Goal: Obtain resource: Download file/media

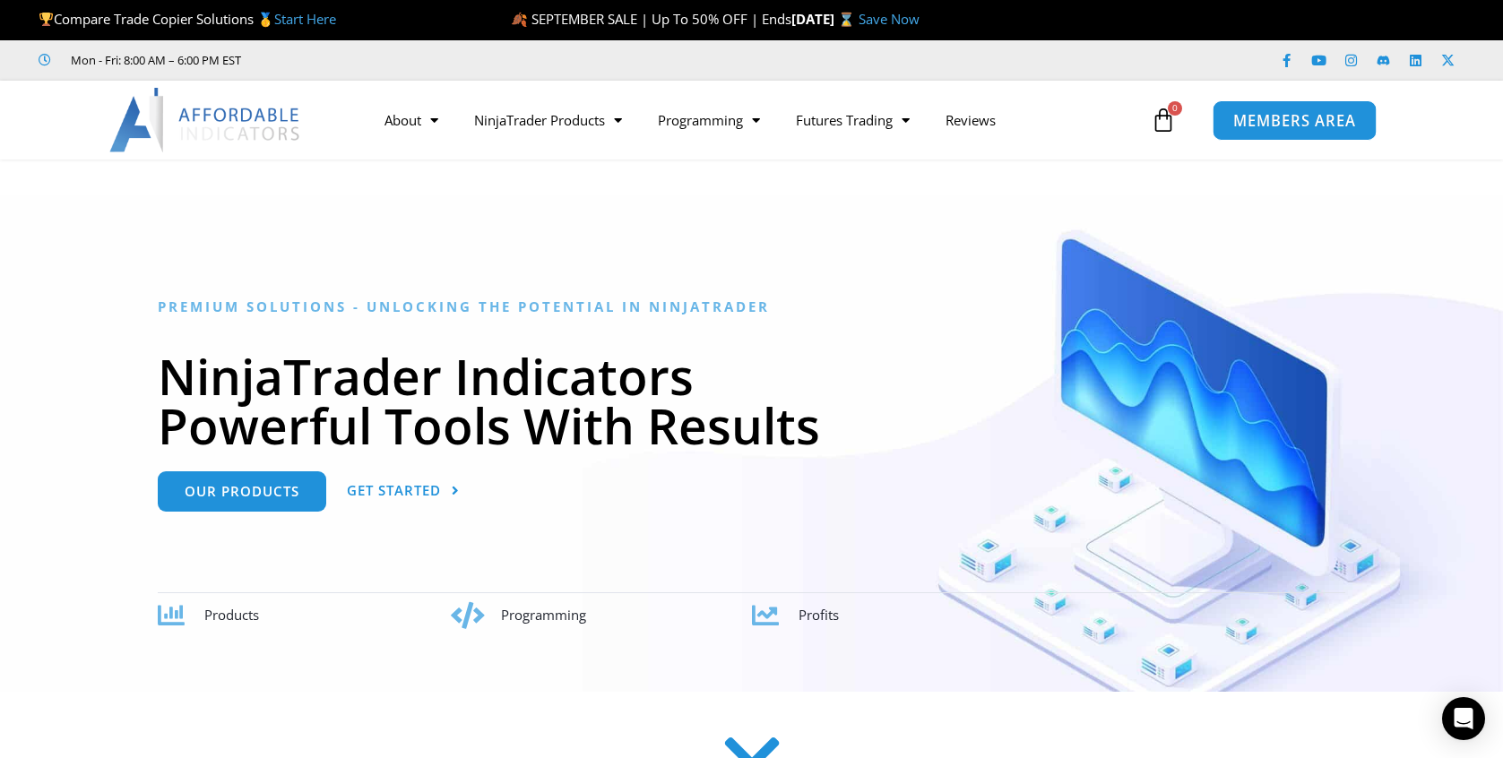
click at [1277, 108] on link "MEMBERS AREA" at bounding box center [1295, 119] width 164 height 40
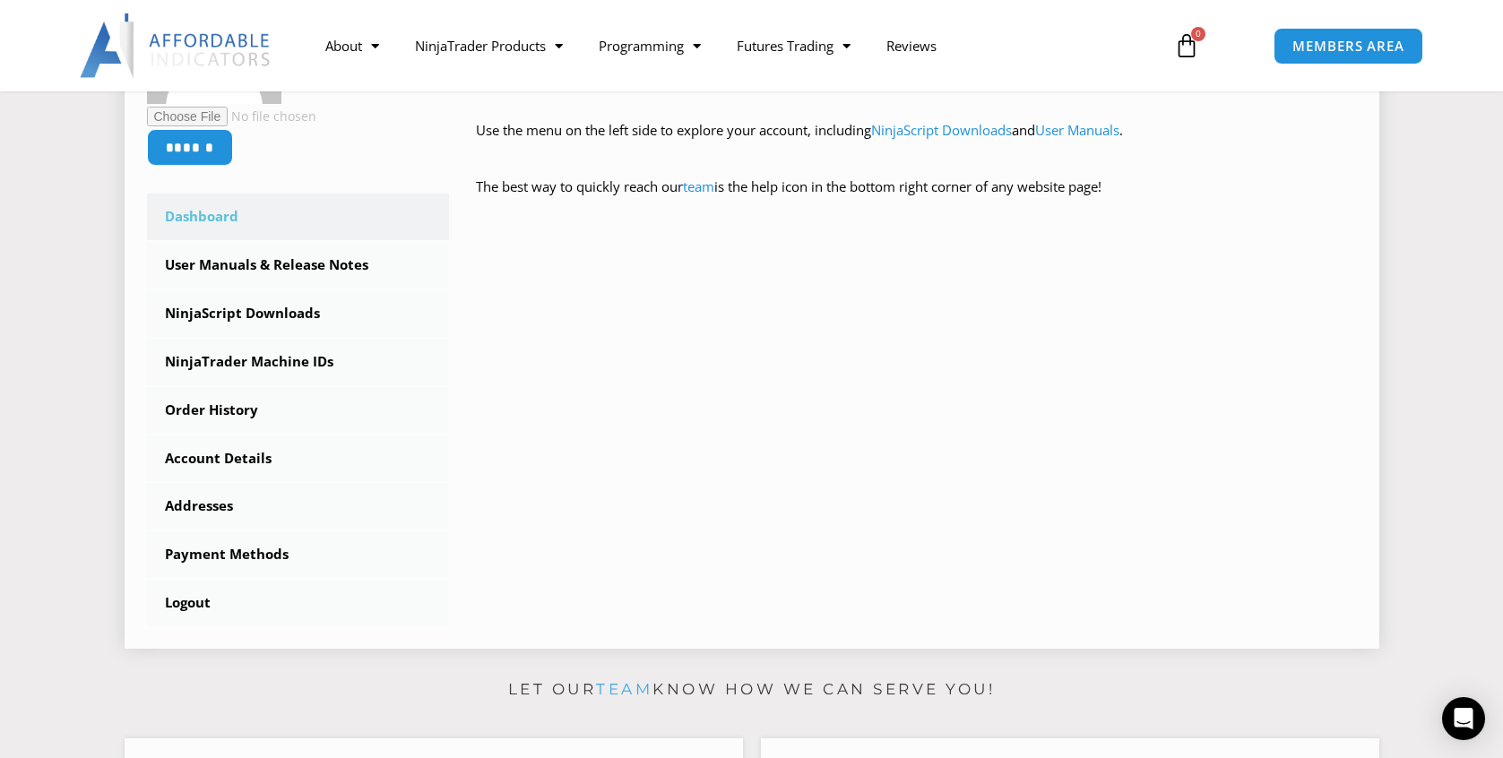
scroll to position [424, 0]
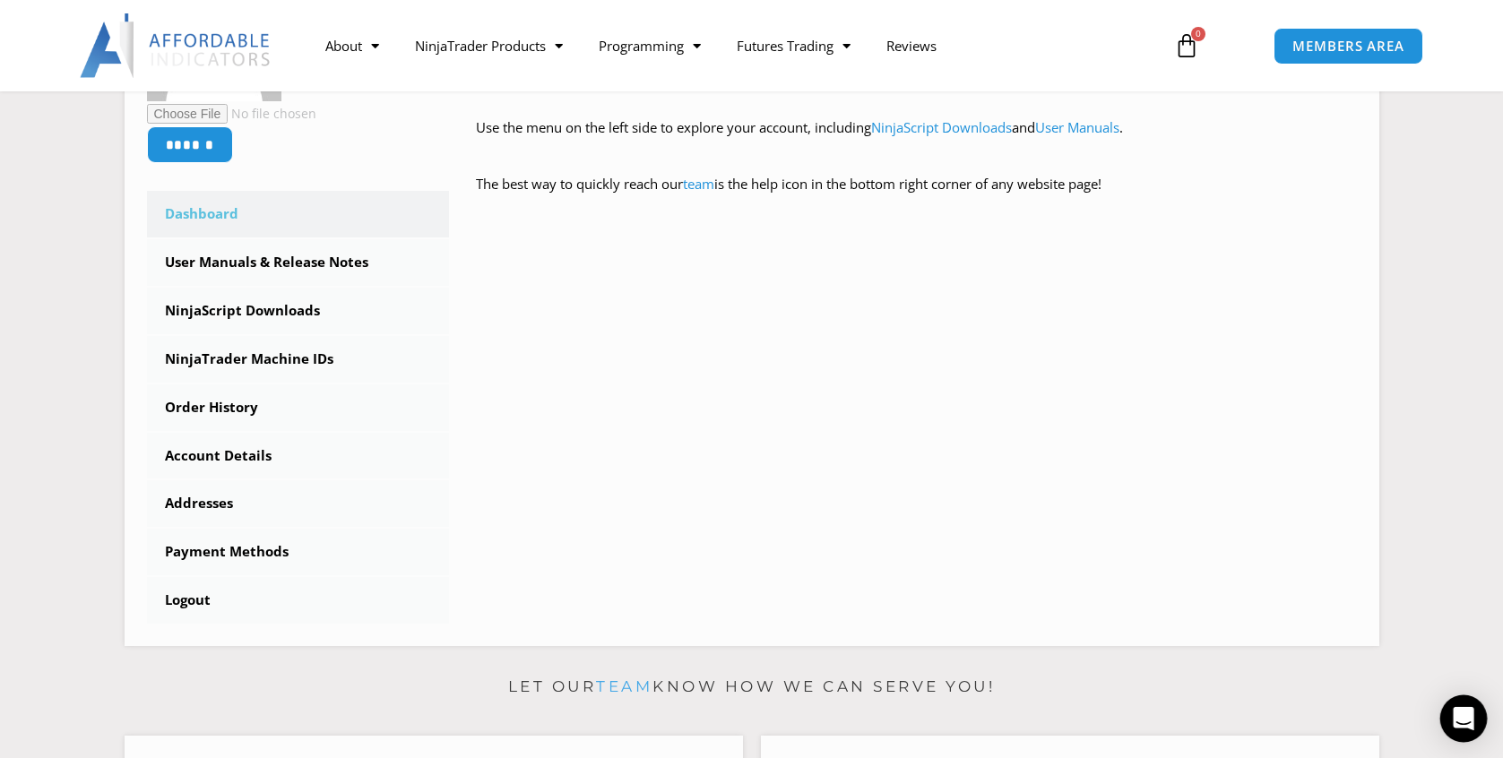
click at [1467, 720] on icon "Open Intercom Messenger" at bounding box center [1463, 718] width 21 height 23
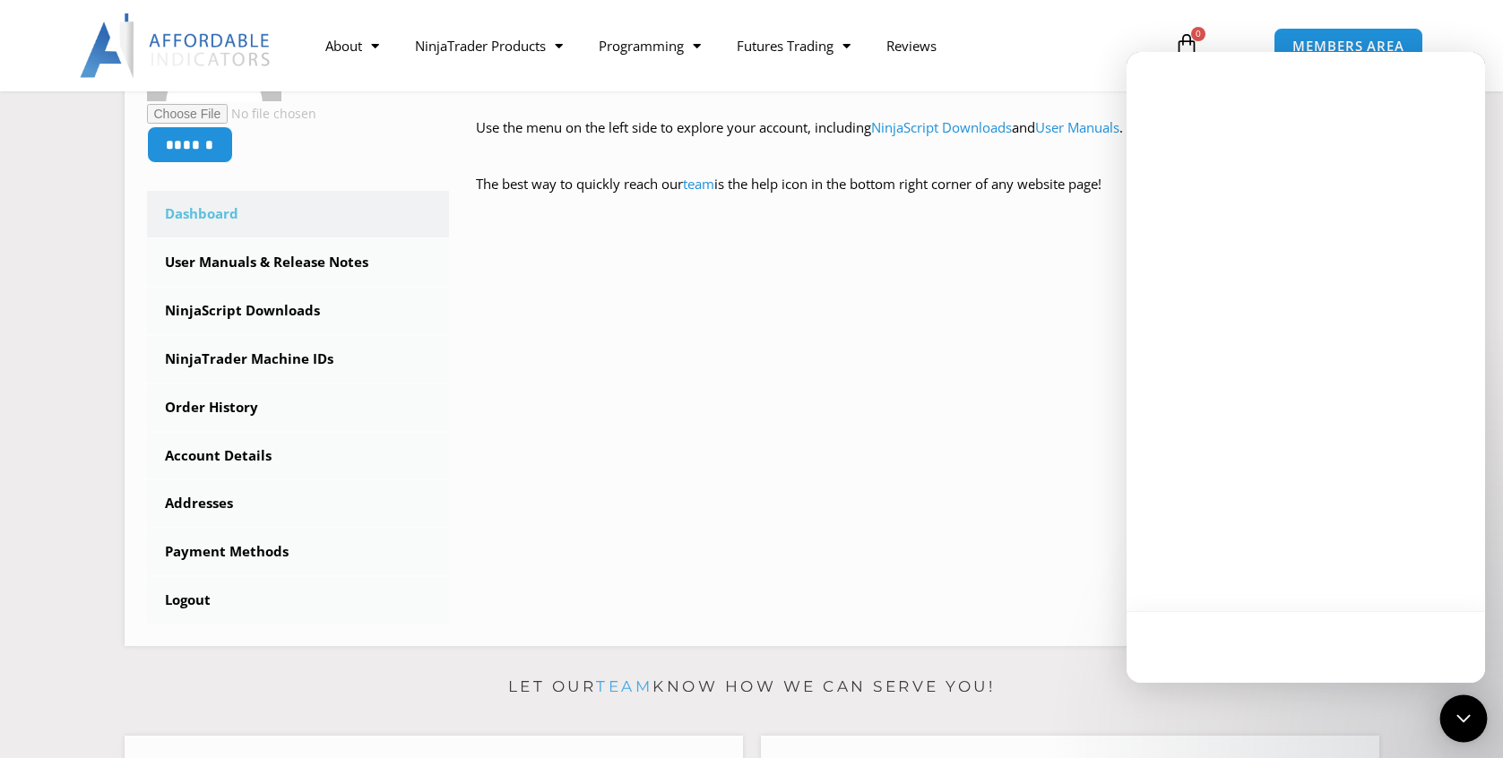
scroll to position [0, 0]
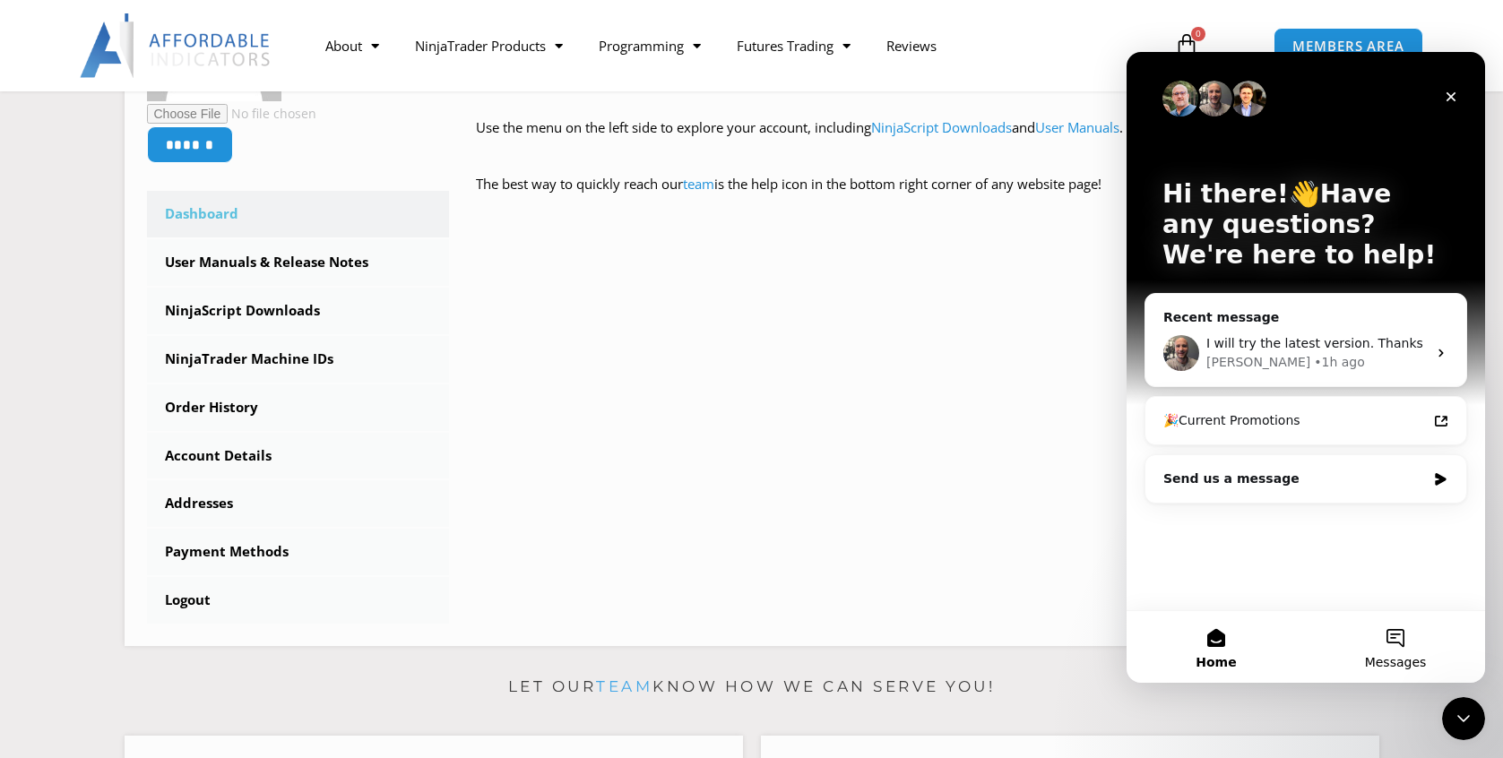
click at [1402, 640] on button "Messages" at bounding box center [1395, 647] width 179 height 72
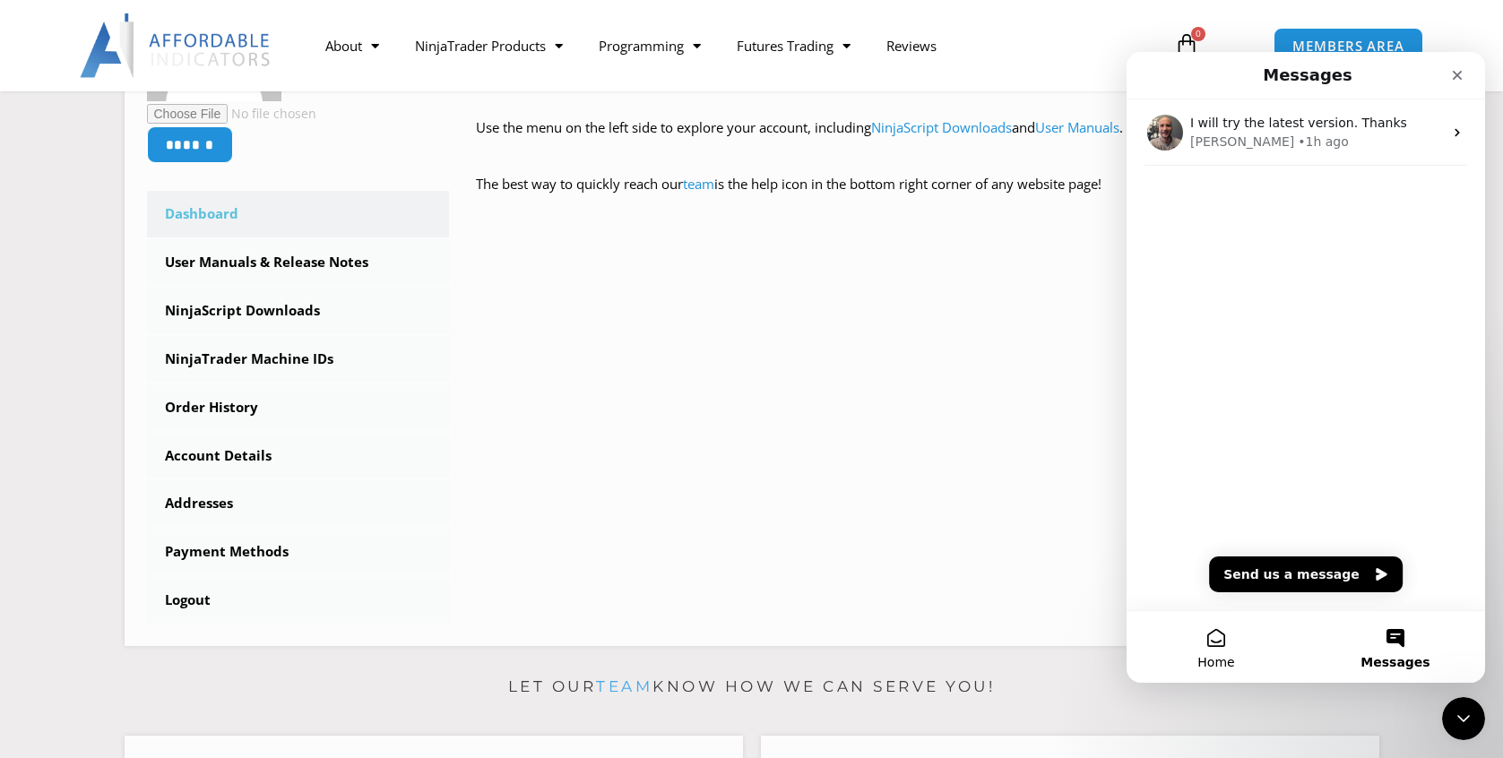
click at [1204, 642] on button "Home" at bounding box center [1216, 647] width 179 height 72
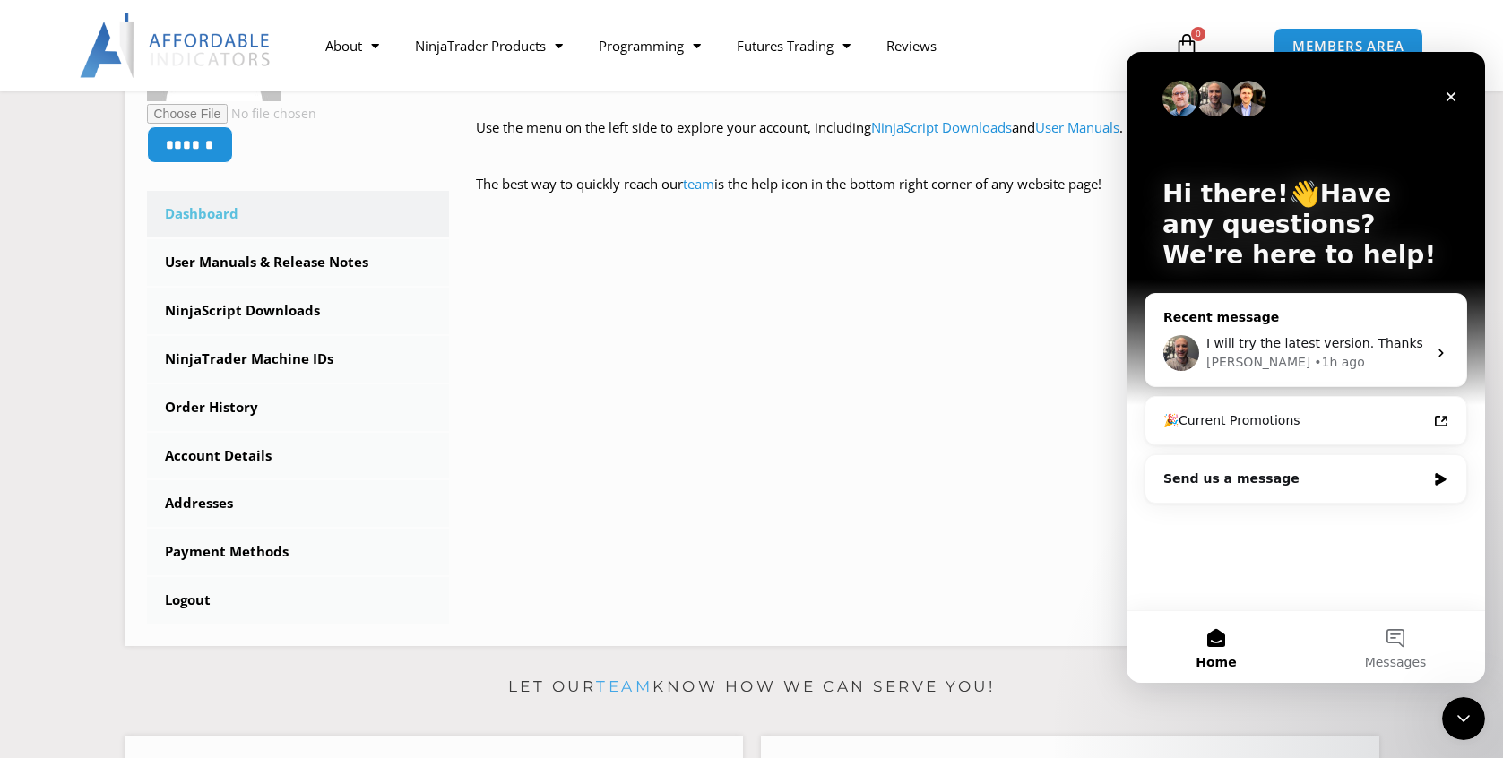
click at [1437, 349] on icon "Intercom messenger" at bounding box center [1441, 353] width 14 height 14
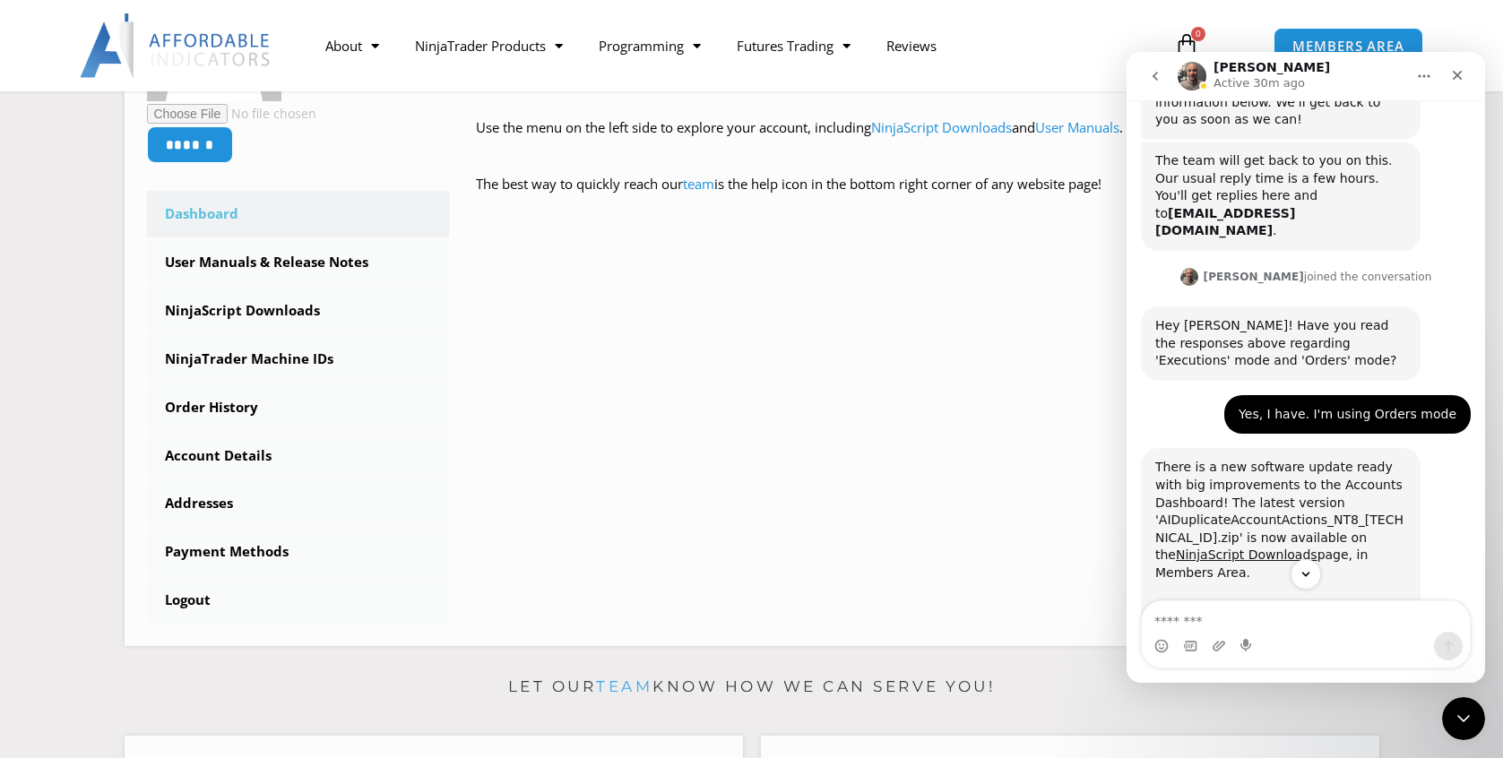
scroll to position [2263, 0]
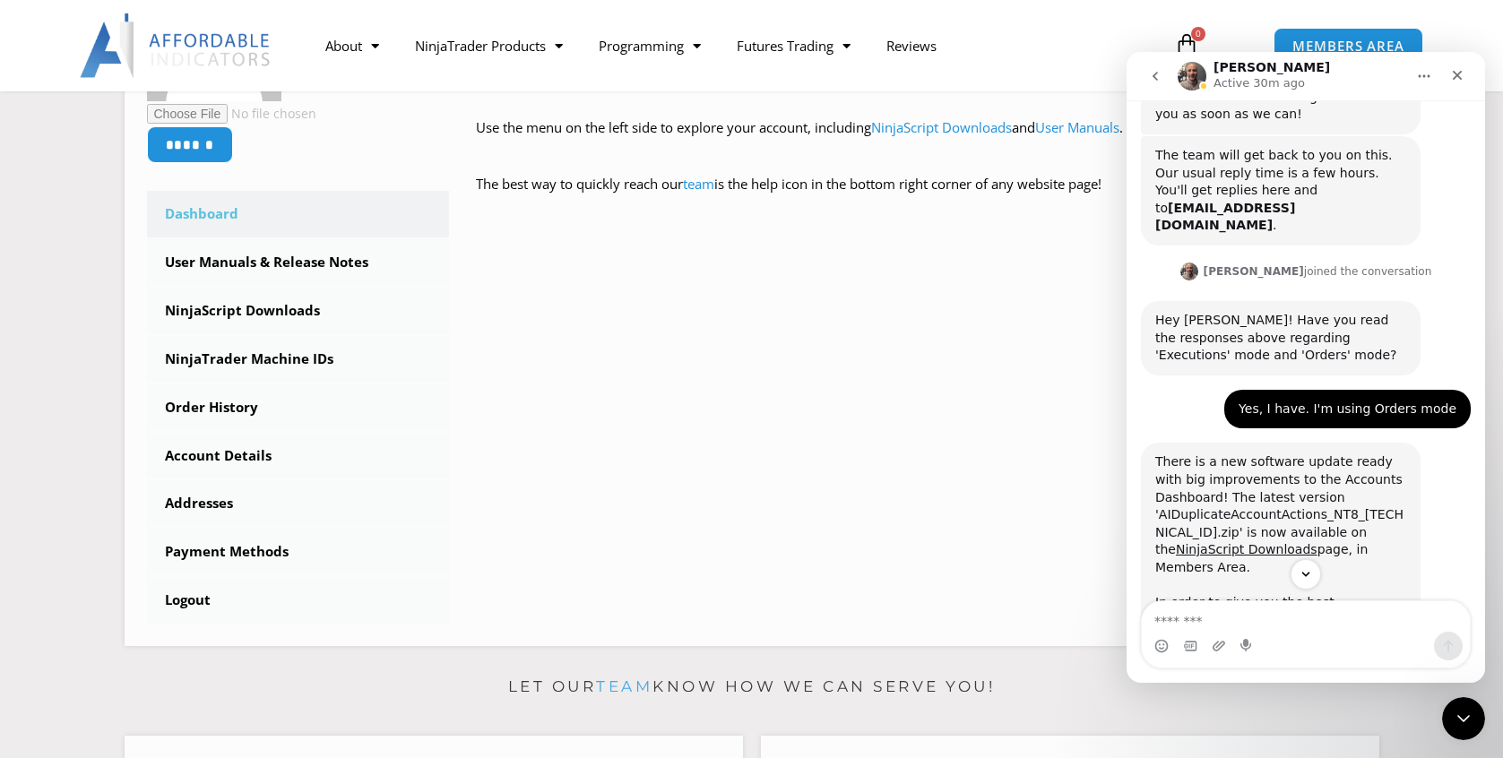
click at [1331, 666] on link "User Manuals & Release Notes" at bounding box center [1243, 682] width 176 height 32
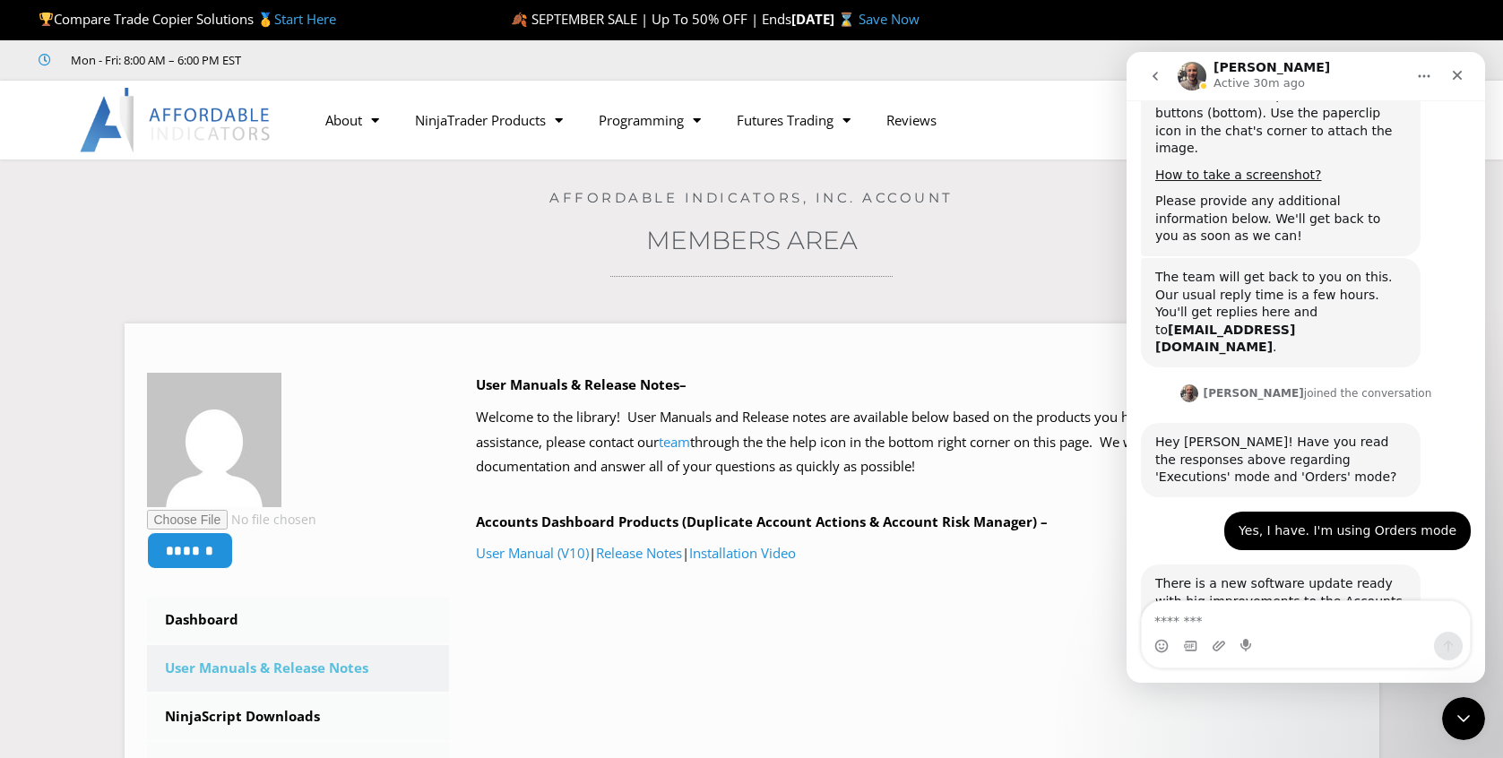
scroll to position [2638, 0]
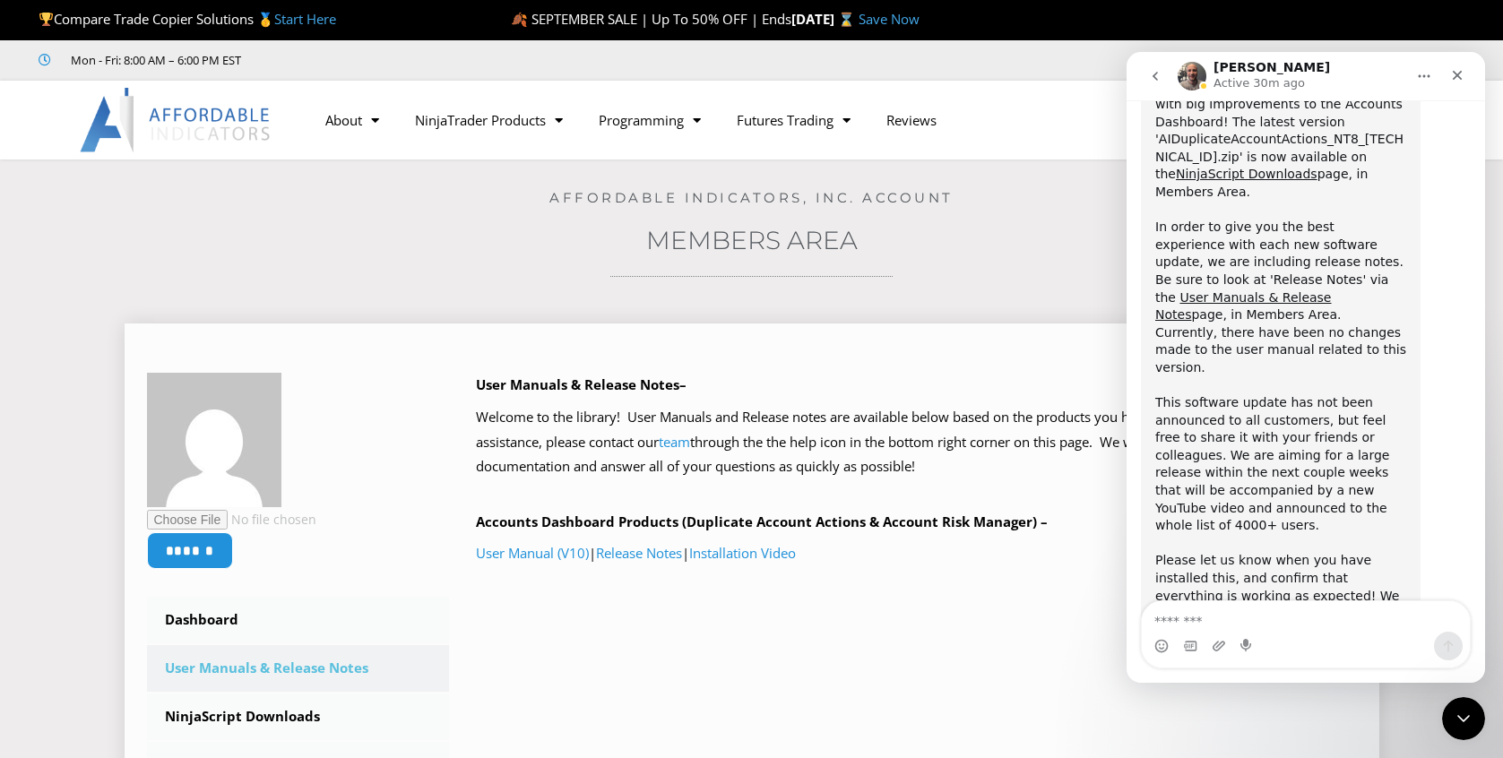
click at [867, 608] on div "User Manuals & Release Notes– Welcome to the library! User Manuals and Release …" at bounding box center [916, 504] width 881 height 263
click at [644, 544] on link "Release Notes" at bounding box center [639, 553] width 86 height 18
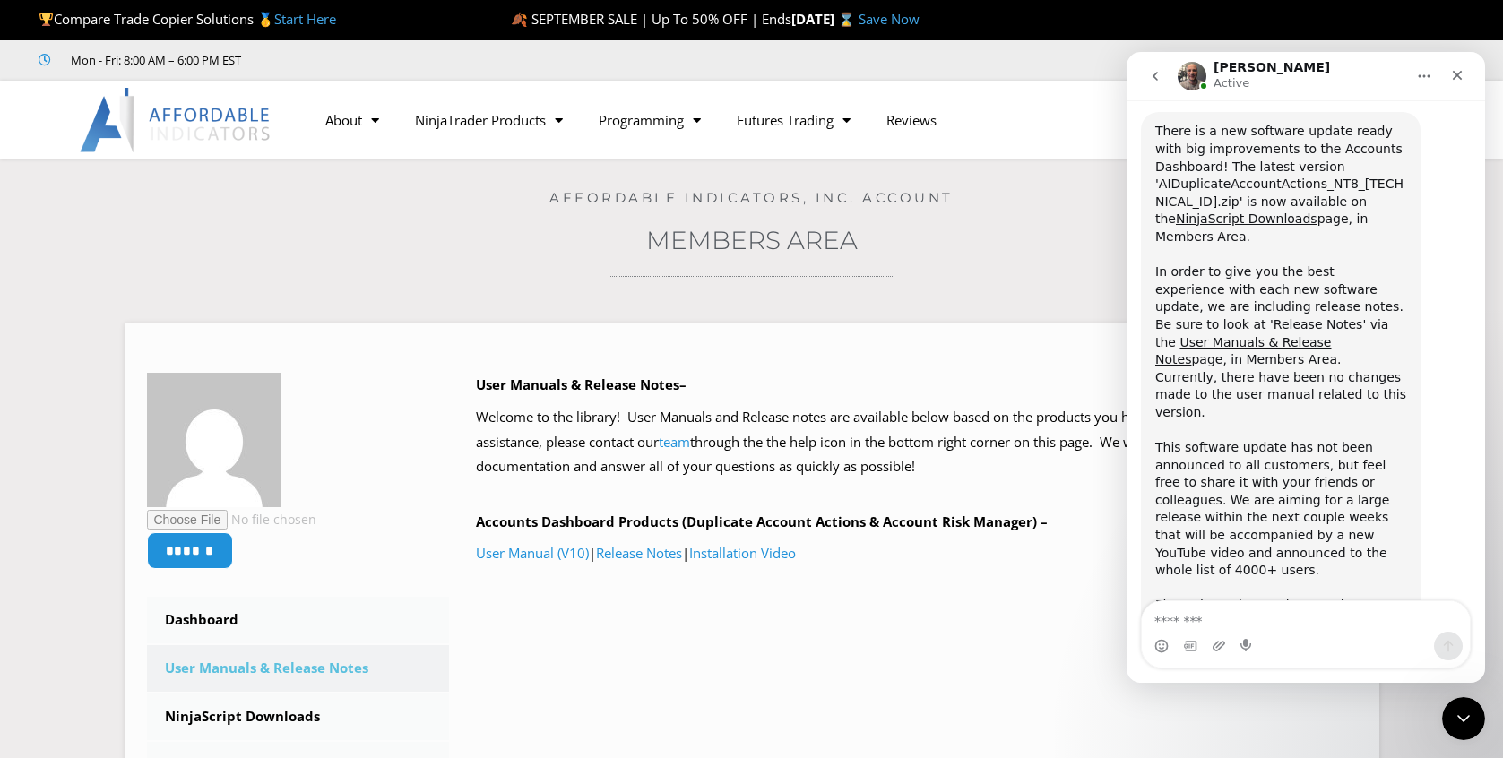
scroll to position [2489, 0]
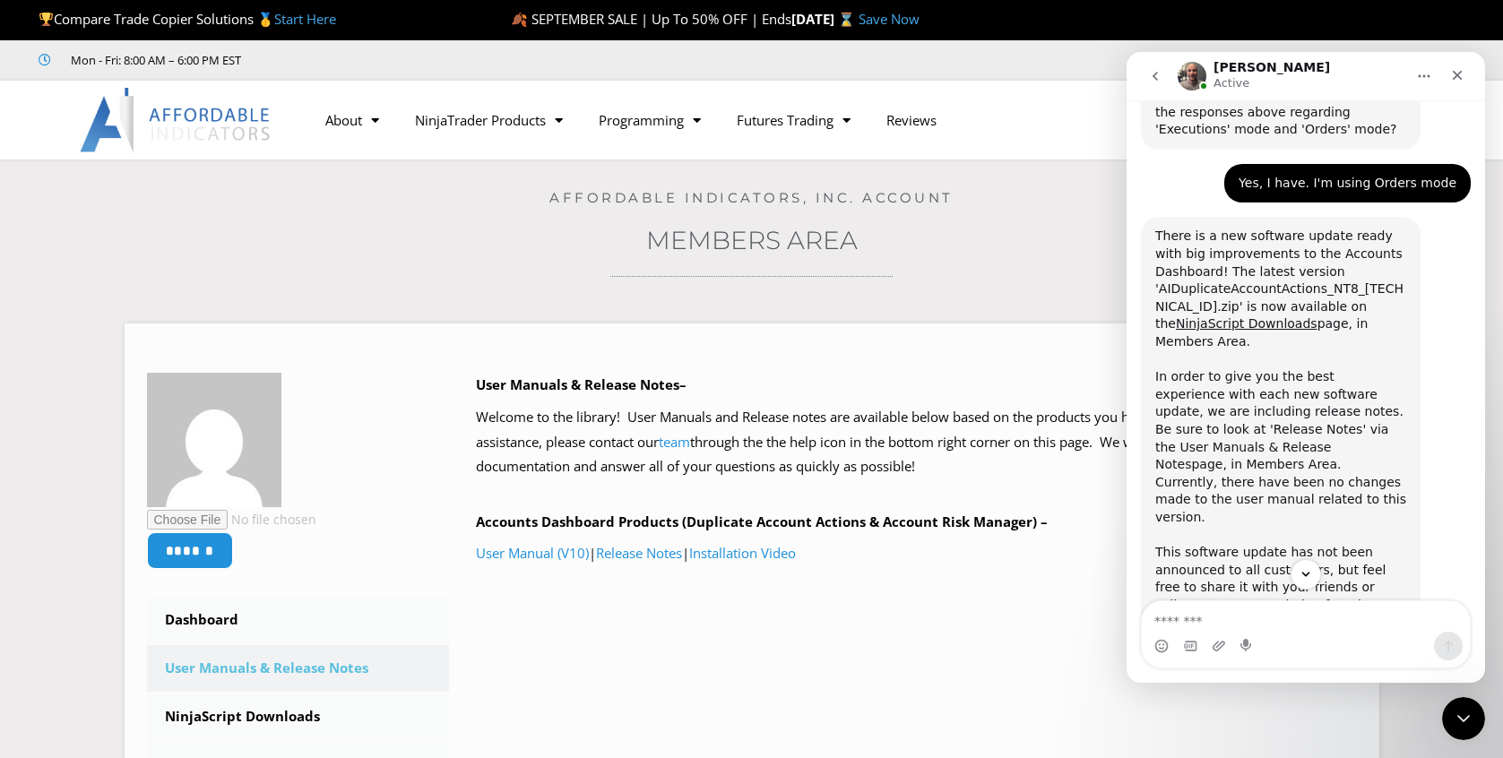
click at [1331, 440] on link "User Manuals & Release Notes" at bounding box center [1243, 456] width 176 height 32
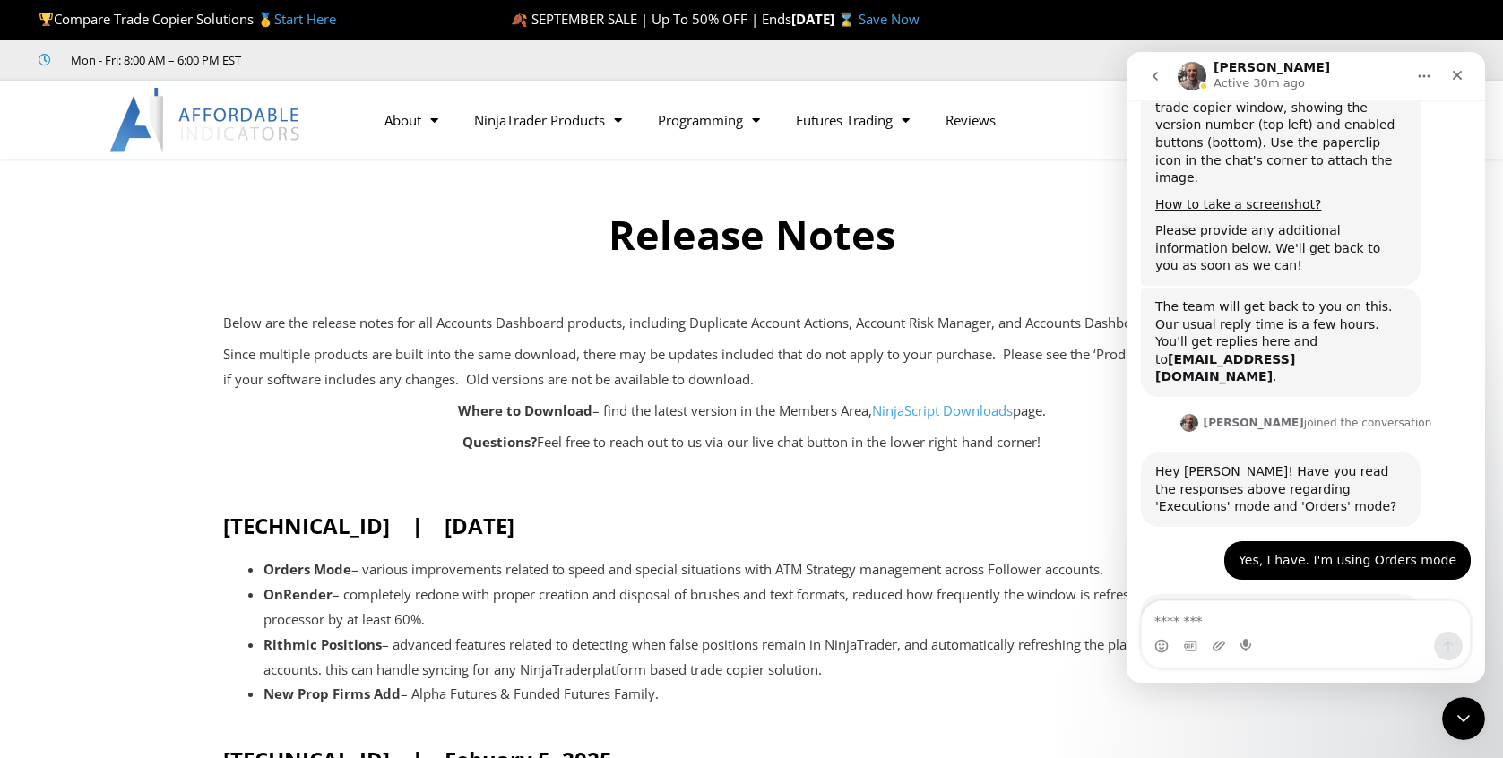
scroll to position [2638, 0]
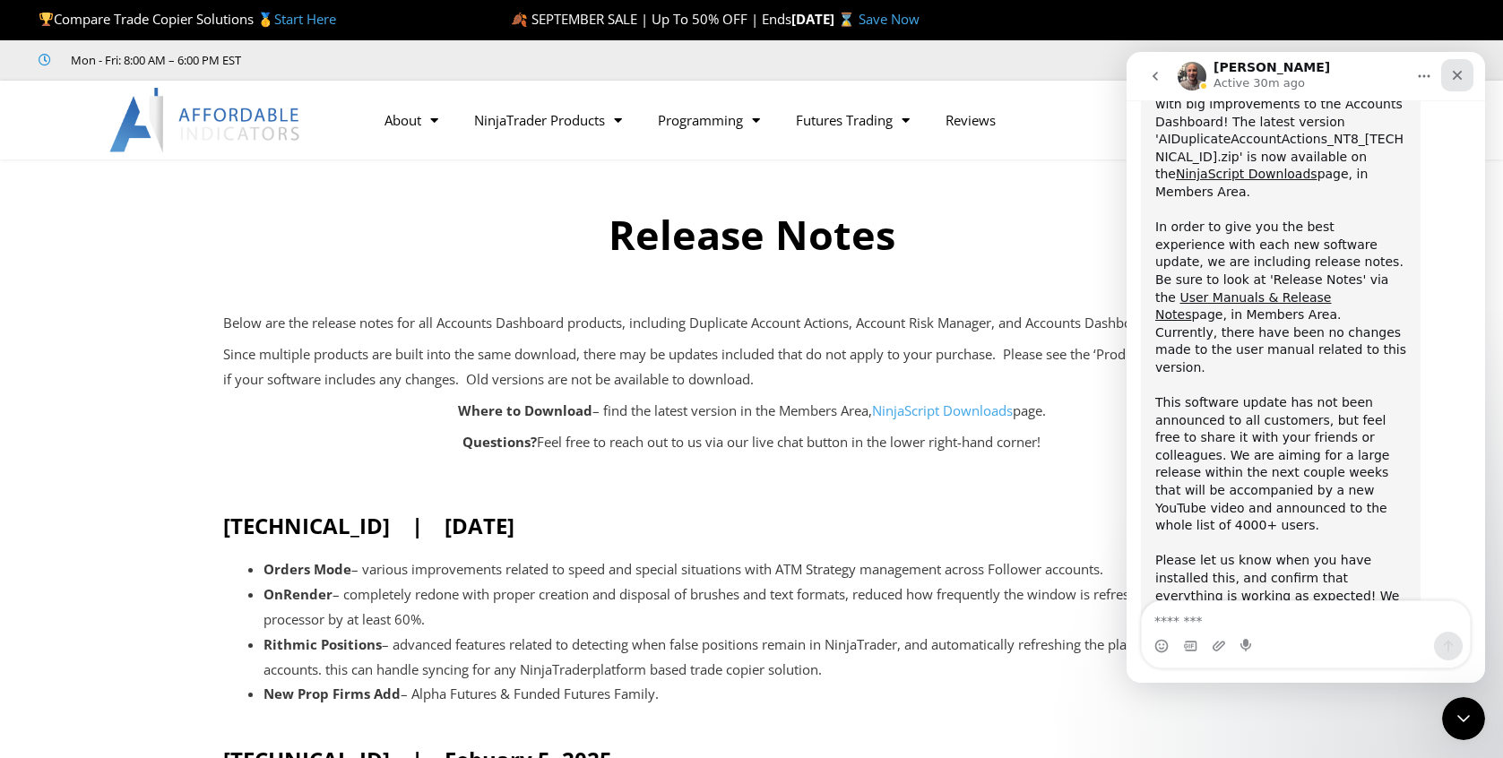
click at [1455, 73] on icon "Close" at bounding box center [1458, 76] width 10 height 10
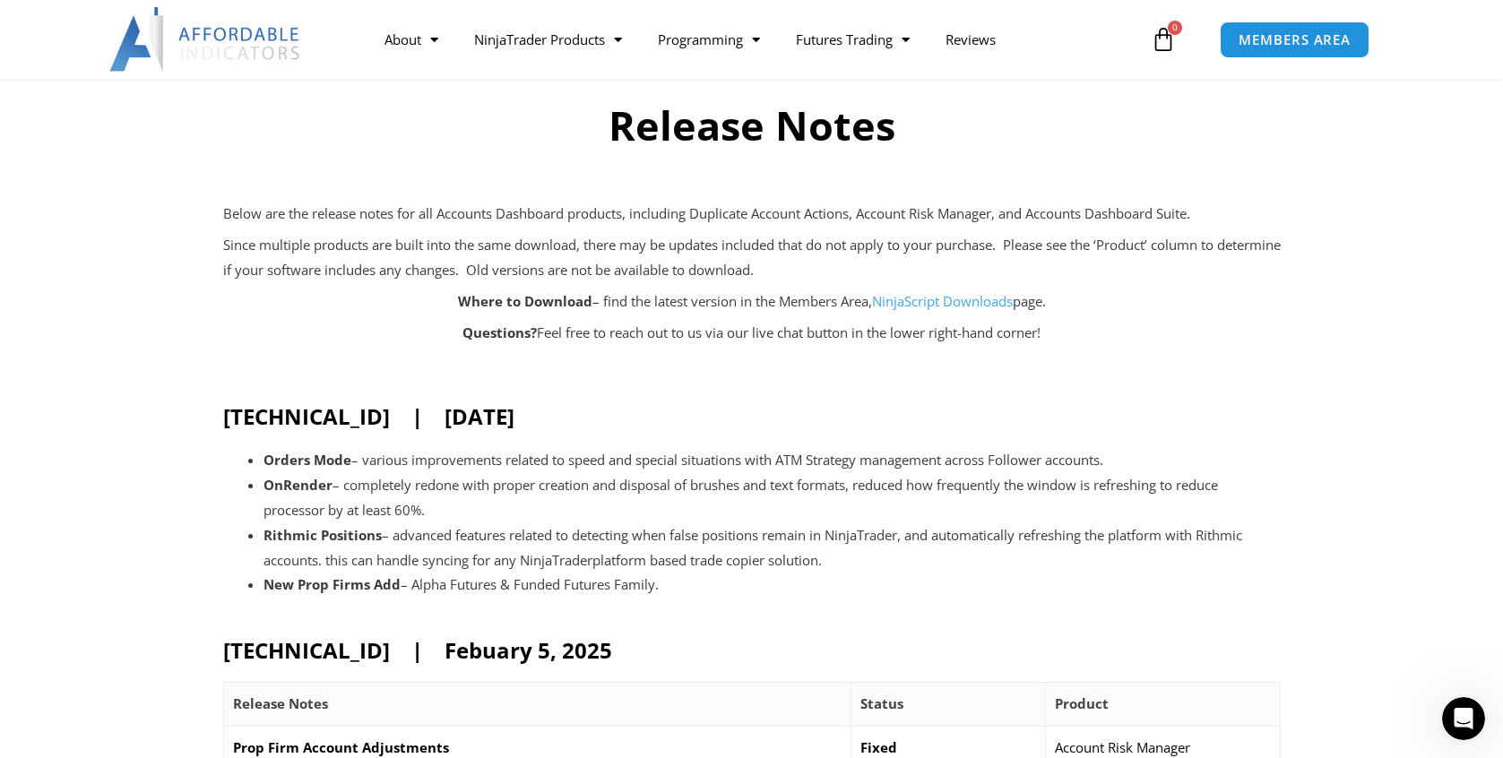
scroll to position [113, 0]
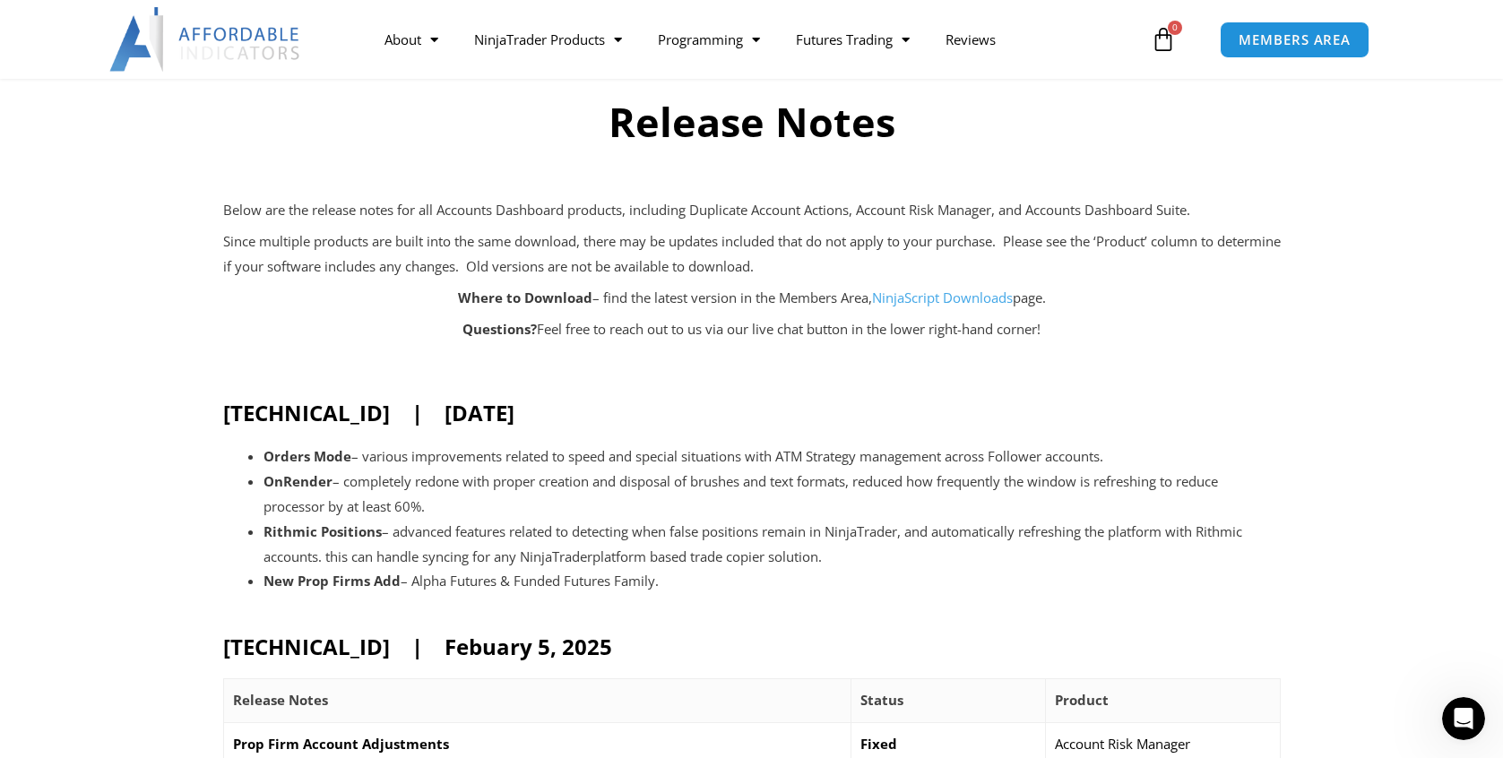
copy h2 "25.9.10.1 | September 10, 2025"
drag, startPoint x: 223, startPoint y: 405, endPoint x: 600, endPoint y: 405, distance: 377.3
click at [600, 405] on h2 "25.9.10.1 | September 10, 2025" at bounding box center [751, 413] width 1057 height 28
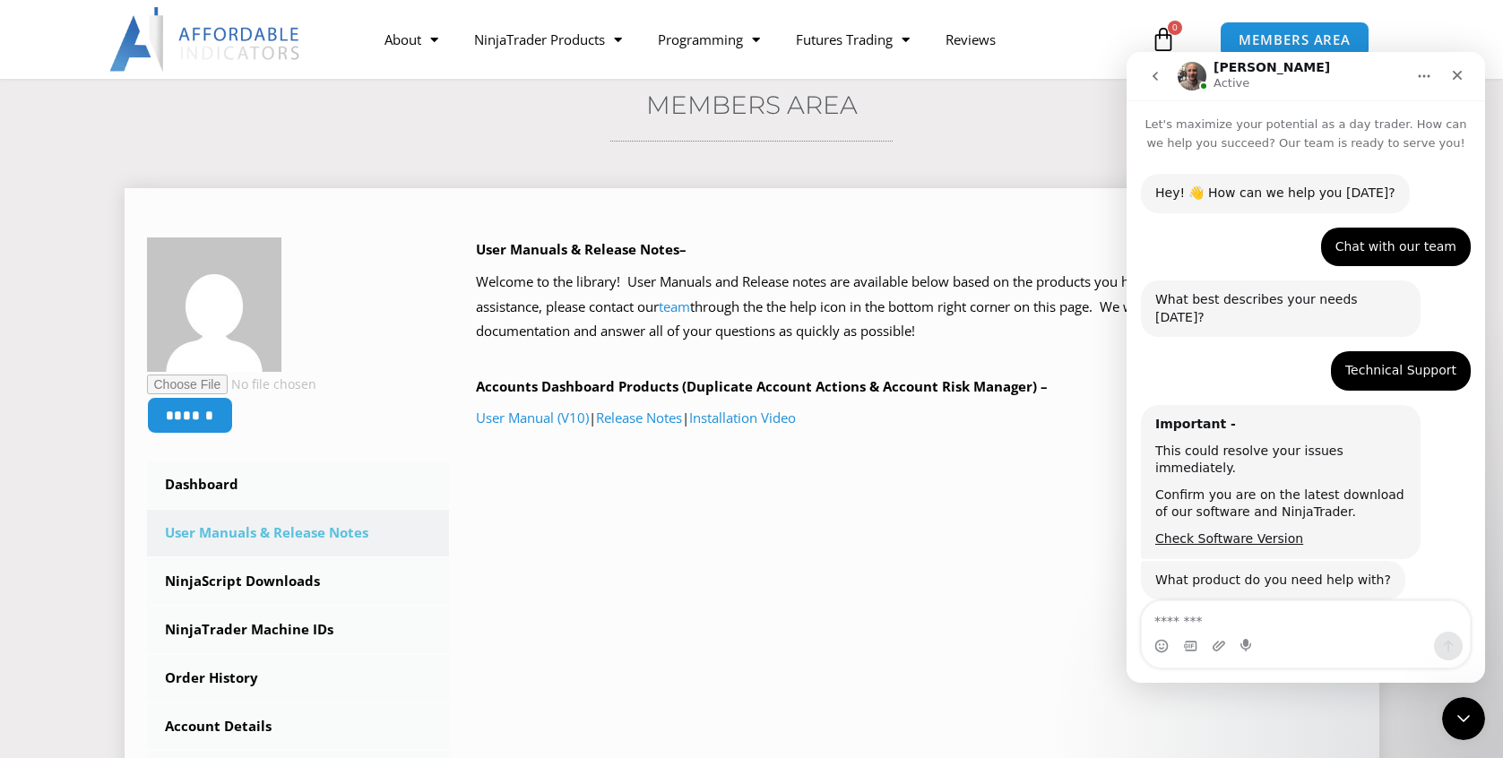
scroll to position [2638, 0]
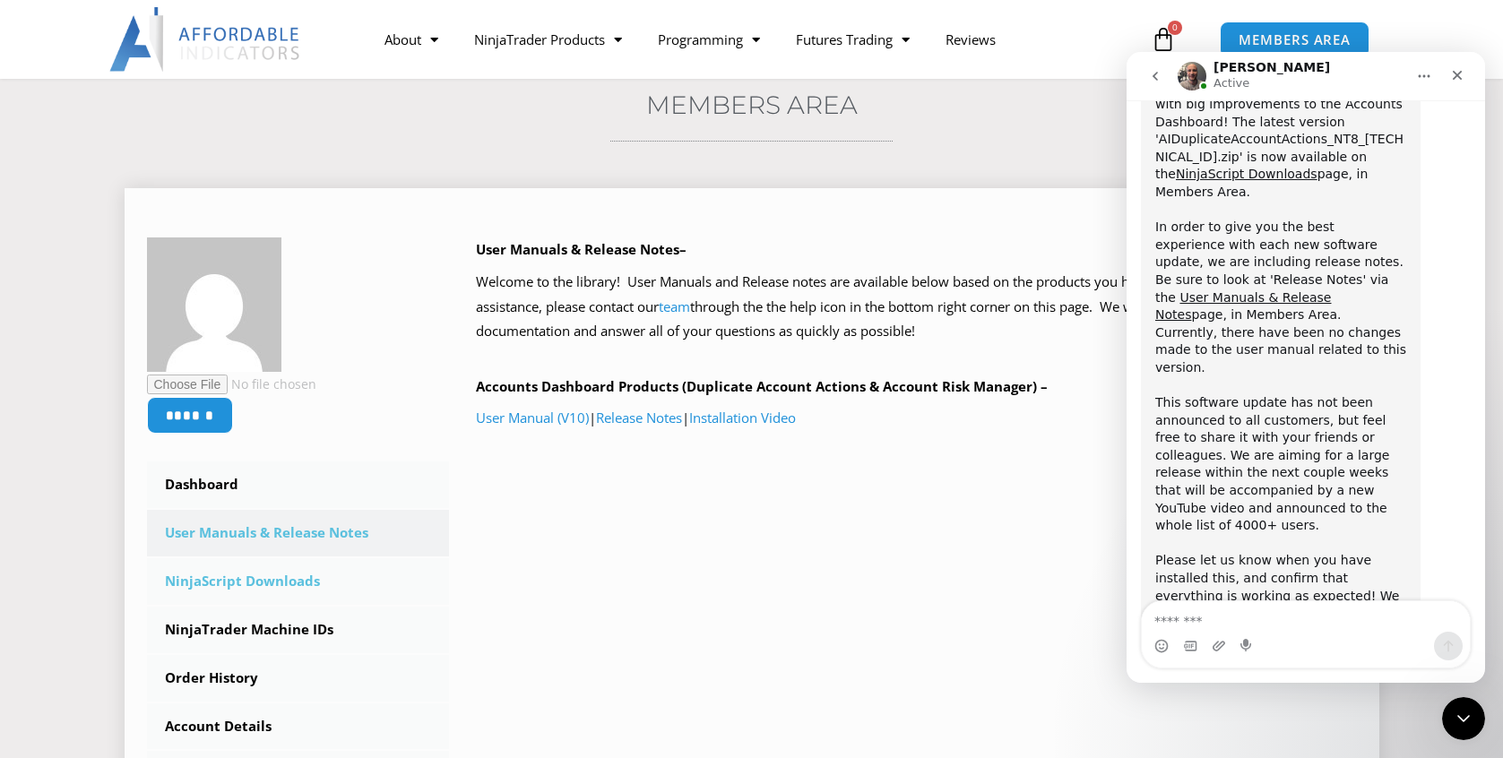
click at [289, 583] on link "NinjaScript Downloads" at bounding box center [298, 581] width 303 height 47
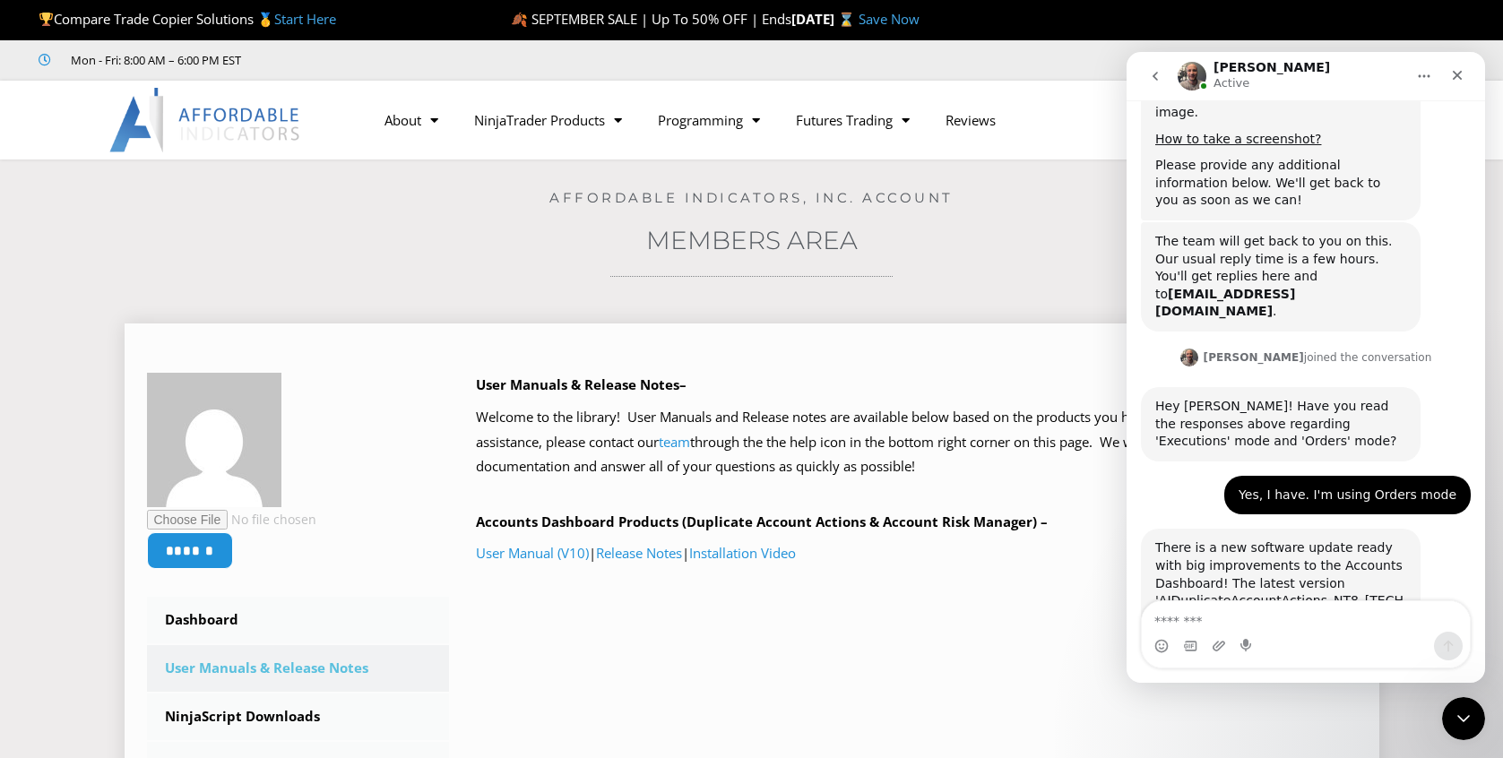
scroll to position [2638, 0]
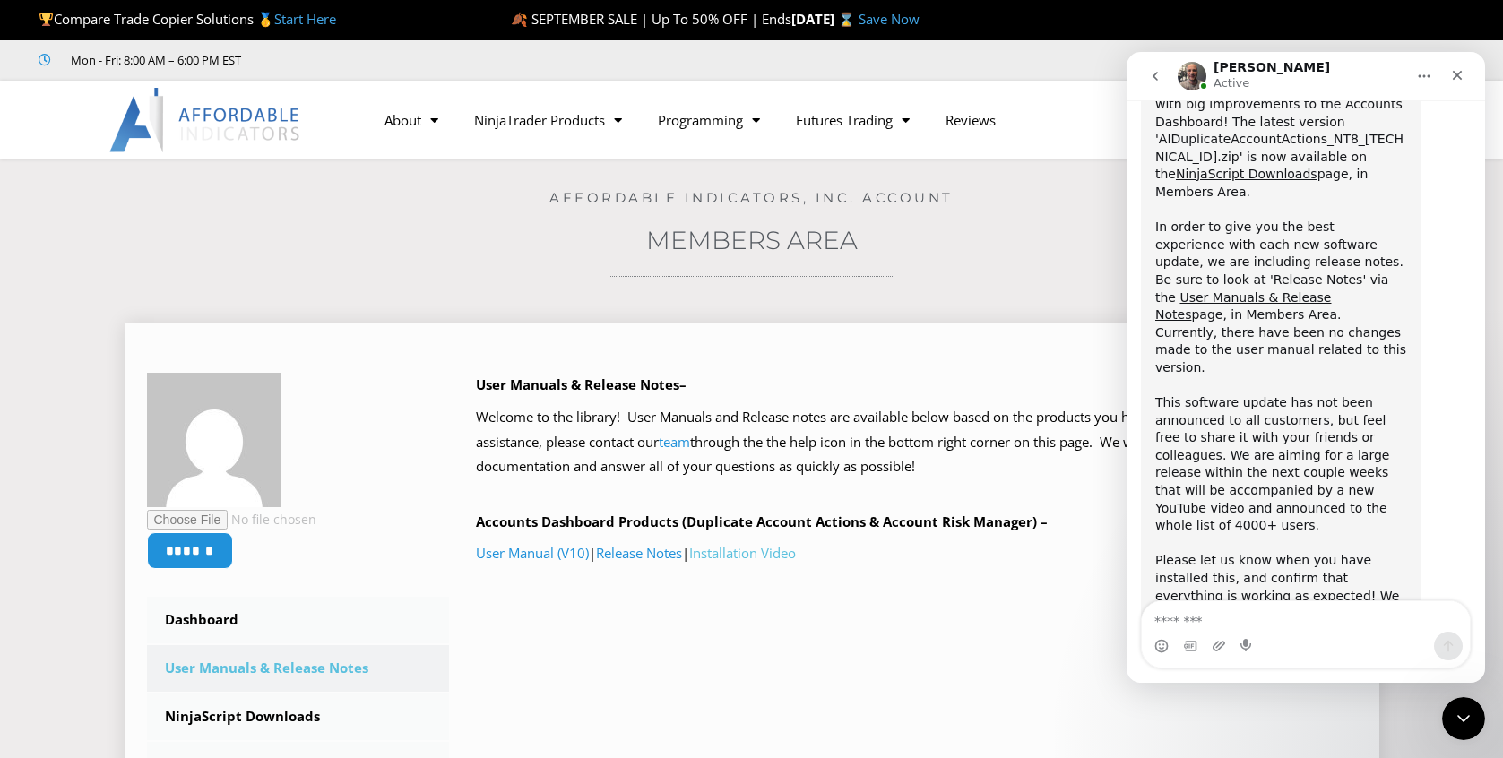
click at [773, 551] on link "Installation Video" at bounding box center [742, 553] width 107 height 18
